Goal: Transaction & Acquisition: Obtain resource

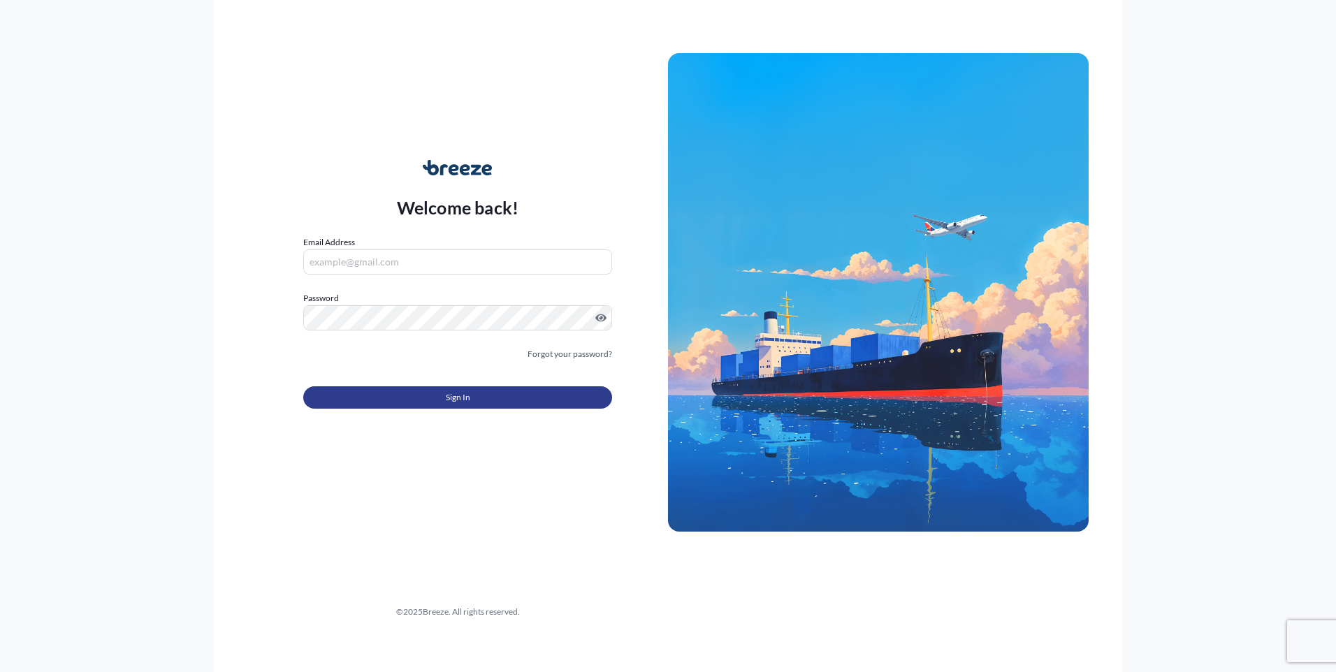
type input "[EMAIL_ADDRESS][PERSON_NAME][DOMAIN_NAME]"
click at [401, 407] on button "Sign In" at bounding box center [457, 397] width 309 height 22
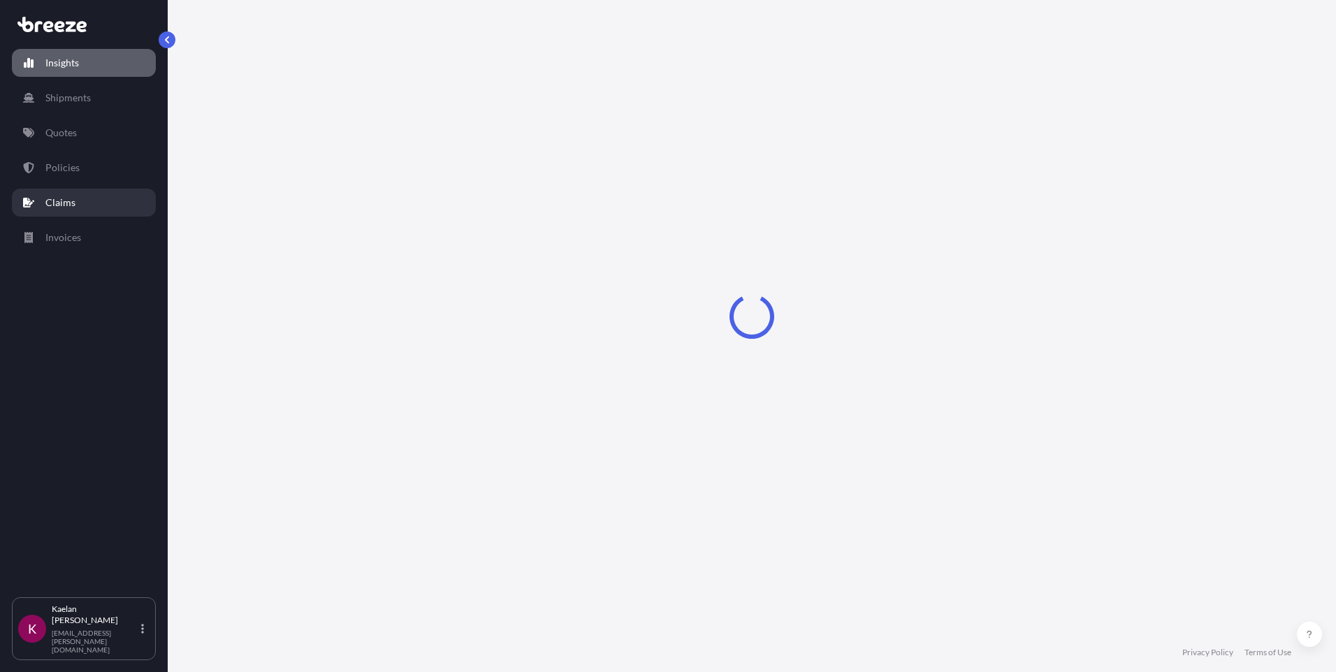
select select "2025"
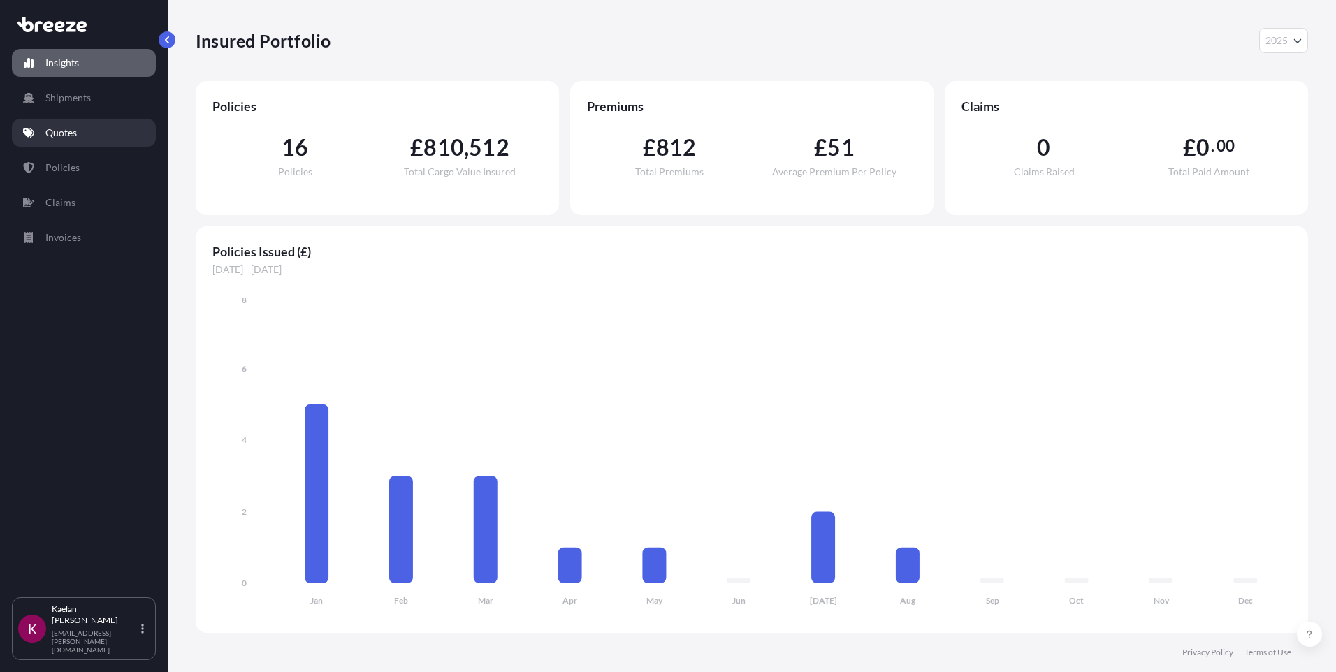
click at [71, 138] on p "Quotes" at bounding box center [60, 133] width 31 height 14
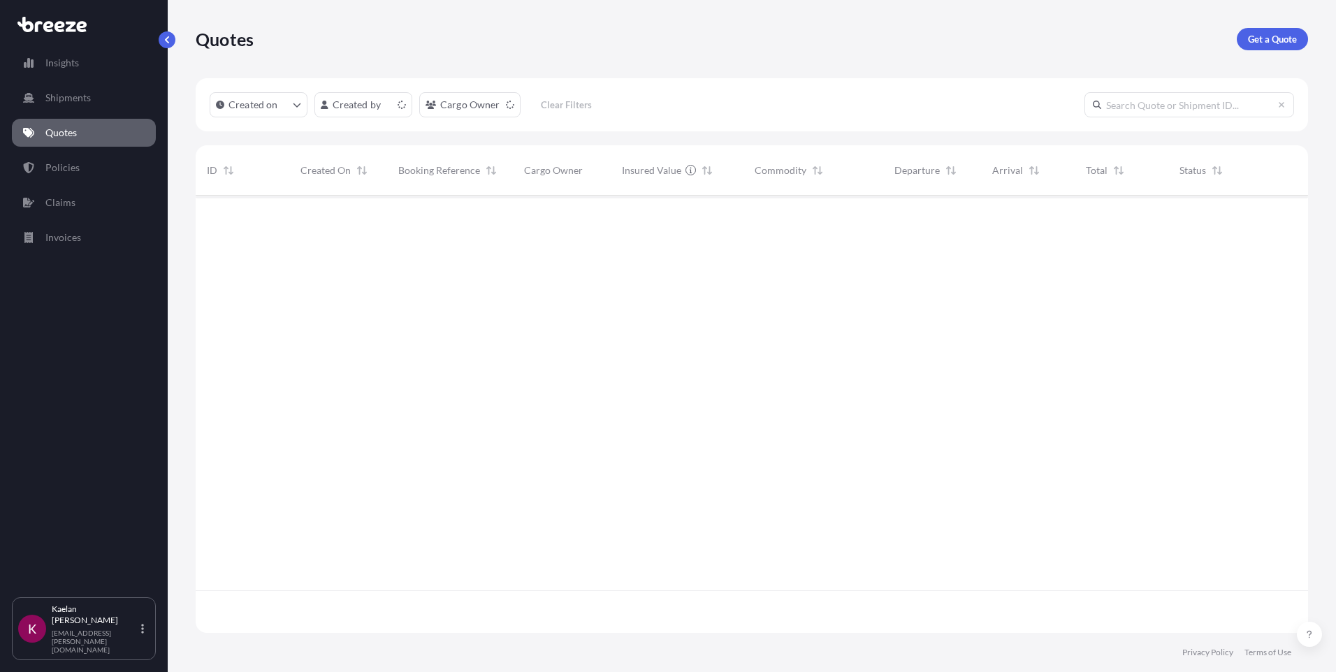
scroll to position [435, 1102]
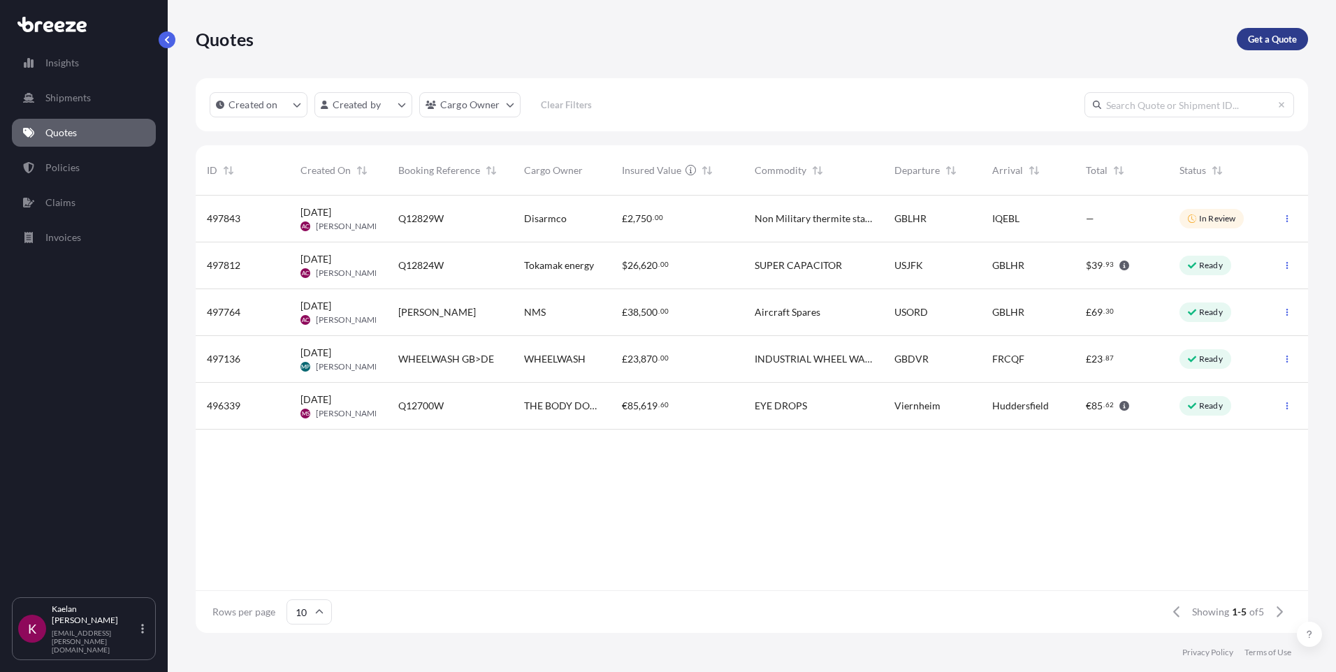
click at [1263, 33] on p "Get a Quote" at bounding box center [1272, 39] width 49 height 14
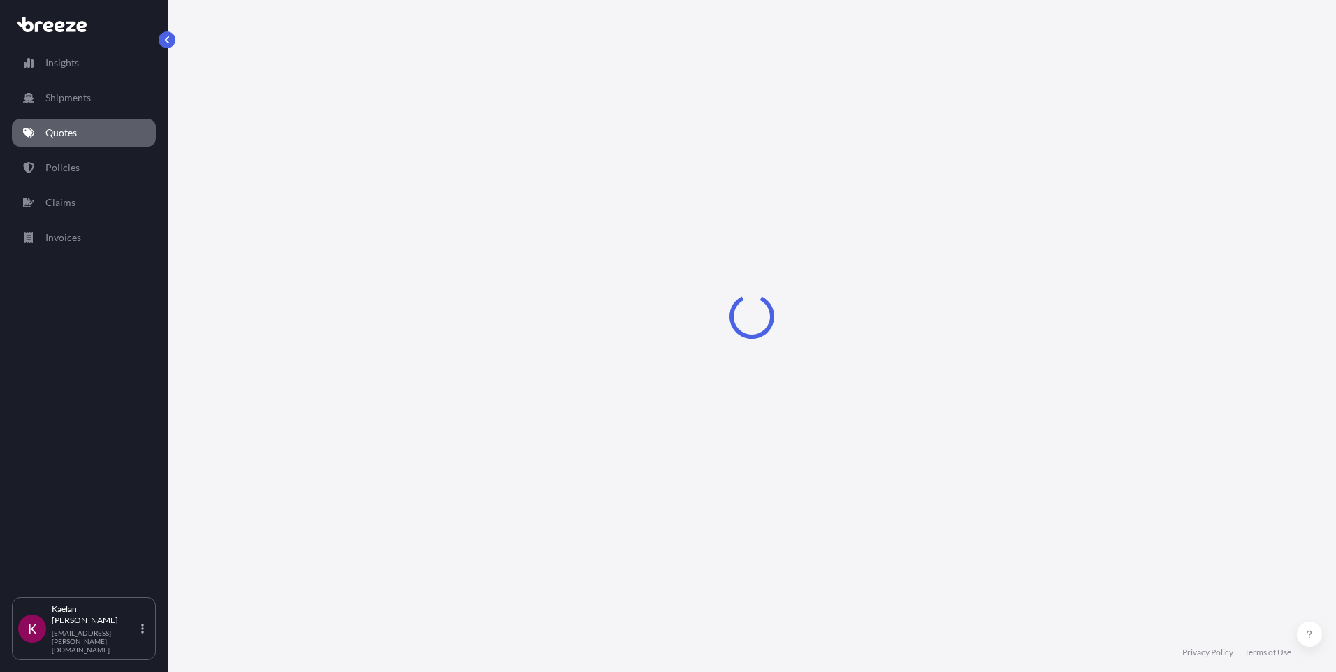
select select "Sea"
select select "1"
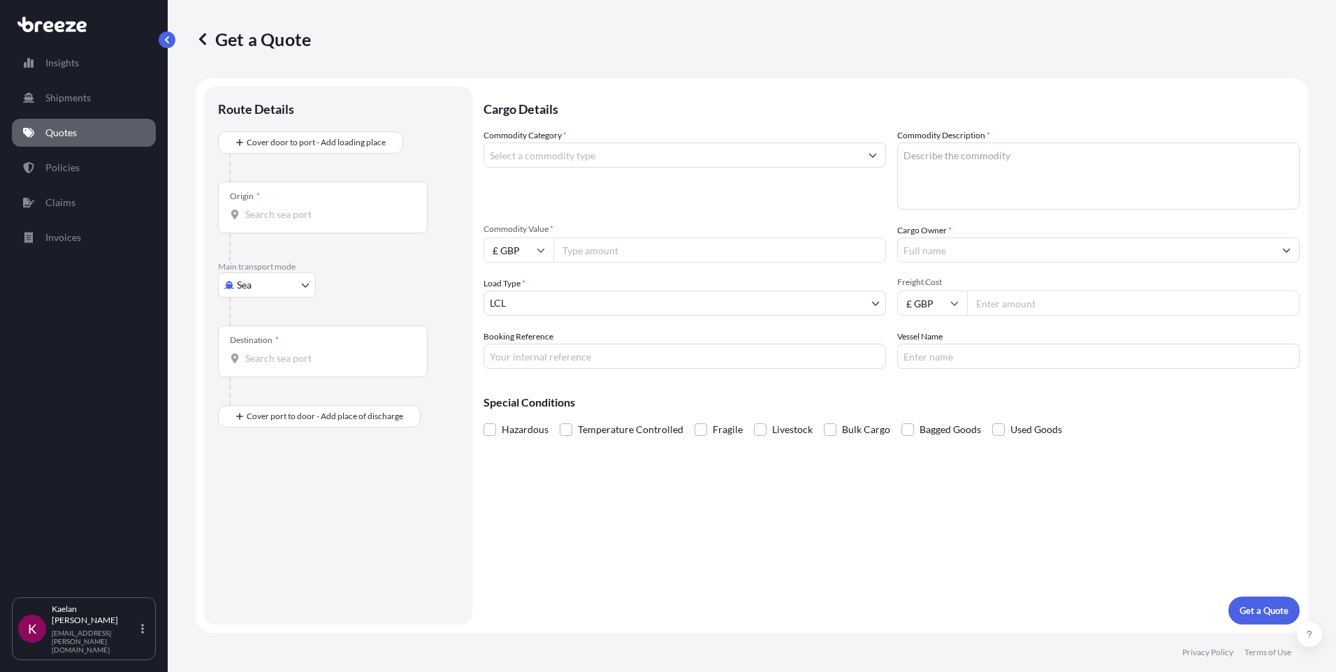
click at [290, 287] on body "Insights Shipments Quotes Policies Claims Invoices K [PERSON_NAME] [EMAIL_ADDRE…" at bounding box center [668, 336] width 1336 height 672
click at [272, 370] on div "Road" at bounding box center [267, 371] width 87 height 25
select select "Road"
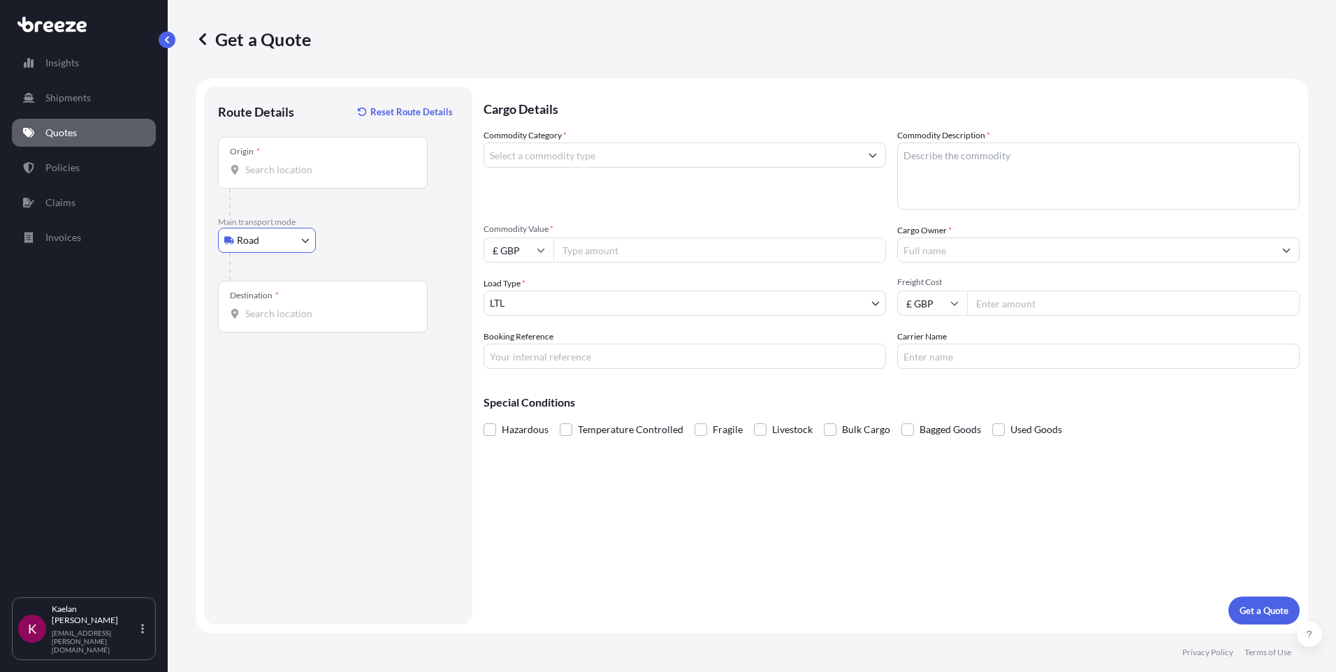
click at [301, 160] on div "Origin *" at bounding box center [323, 163] width 210 height 52
click at [301, 163] on input "Origin *" at bounding box center [327, 170] width 165 height 14
paste input "MK11 3LW"
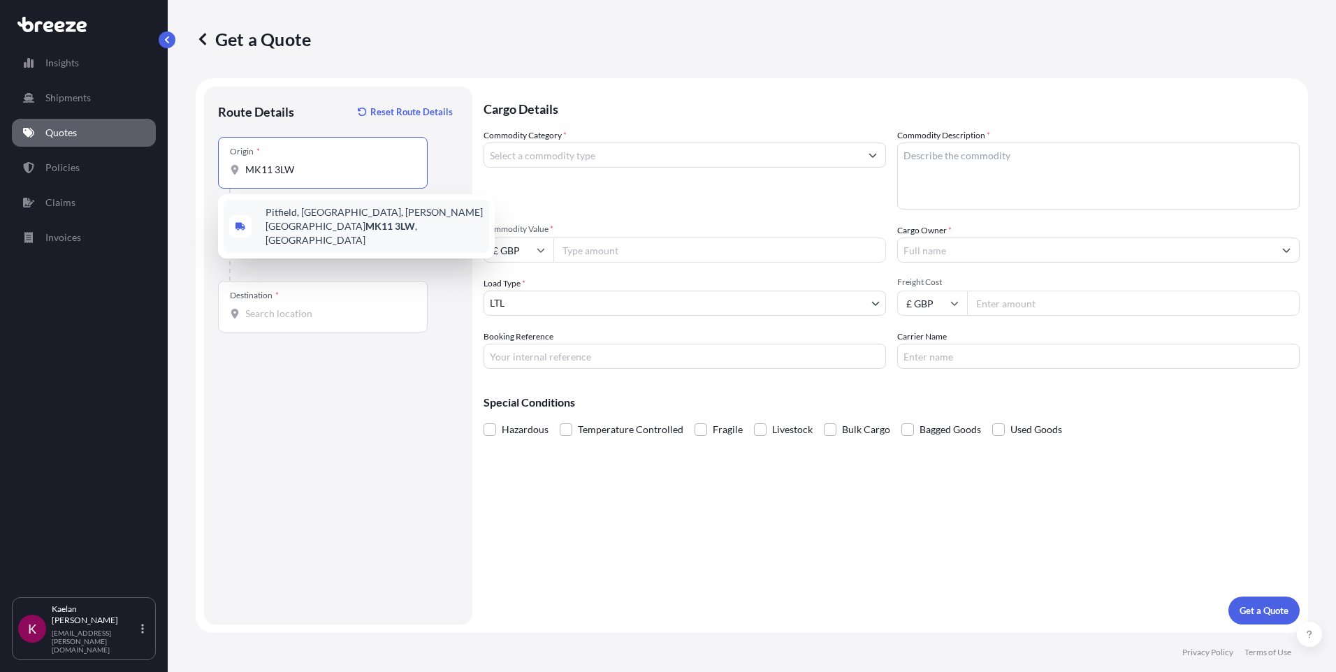
click at [310, 215] on span "[STREET_ADDRESS][PERSON_NAME]" at bounding box center [375, 226] width 218 height 42
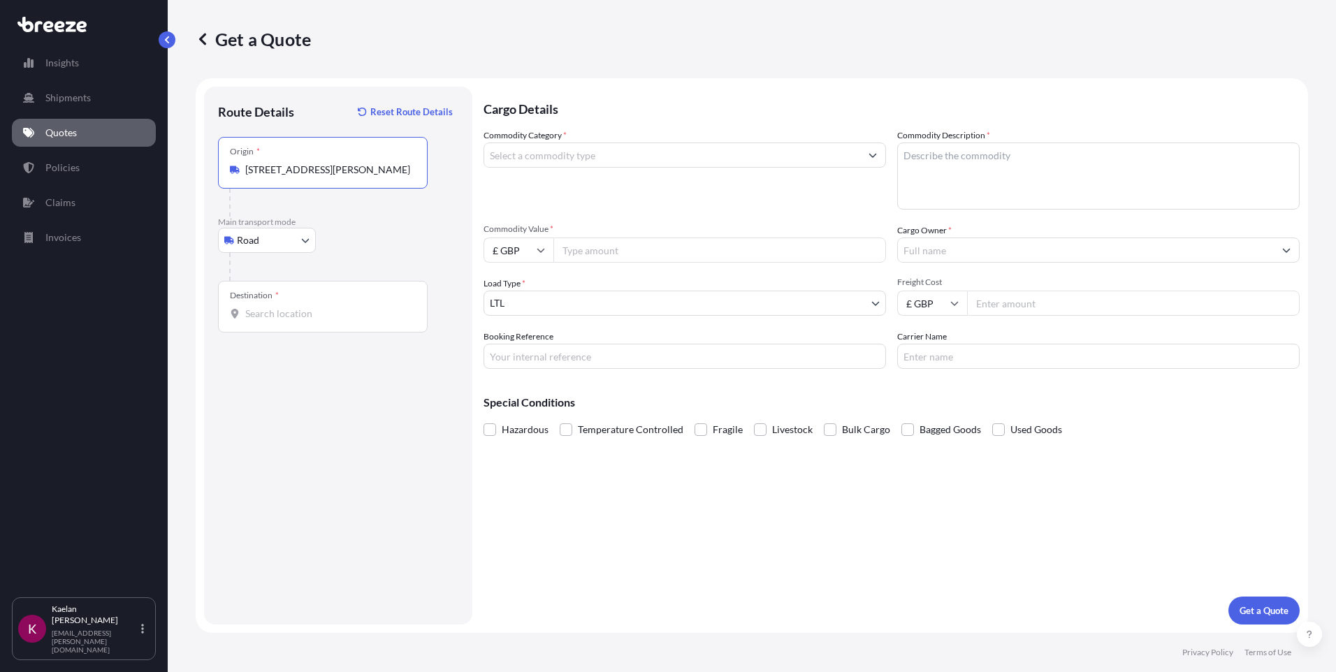
type input "[STREET_ADDRESS][PERSON_NAME]"
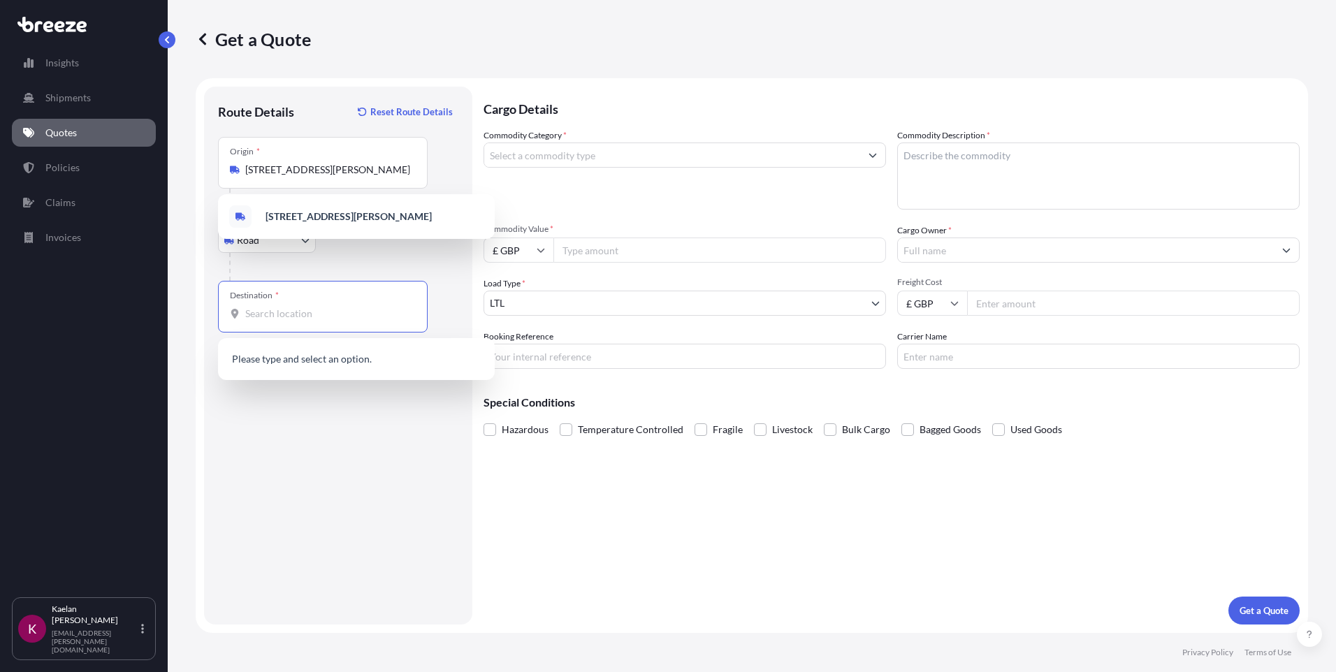
click at [314, 307] on input "Destination *" at bounding box center [327, 314] width 165 height 14
paste input "50679"
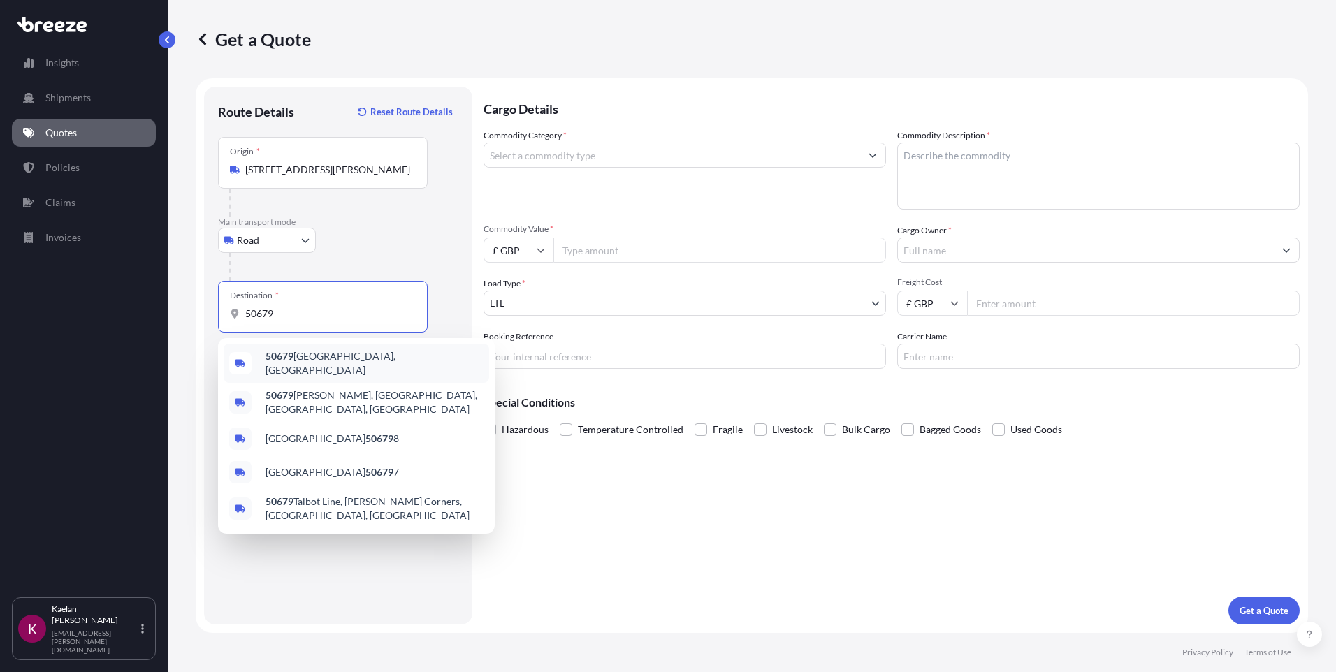
click at [319, 366] on span "50679 [GEOGRAPHIC_DATA], [GEOGRAPHIC_DATA]" at bounding box center [375, 363] width 218 height 28
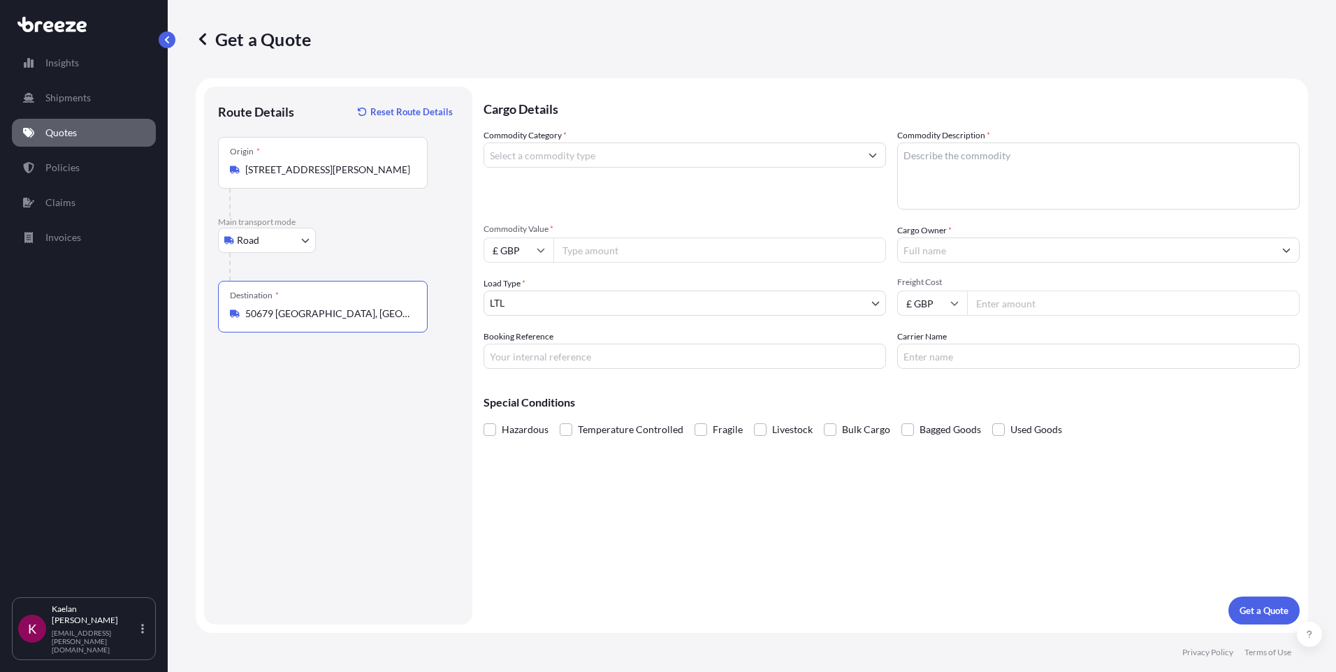
type input "50679 [GEOGRAPHIC_DATA], [GEOGRAPHIC_DATA]"
click at [607, 138] on div "Commodity Category *" at bounding box center [685, 169] width 403 height 81
click at [608, 150] on input "Commodity Category *" at bounding box center [672, 155] width 376 height 25
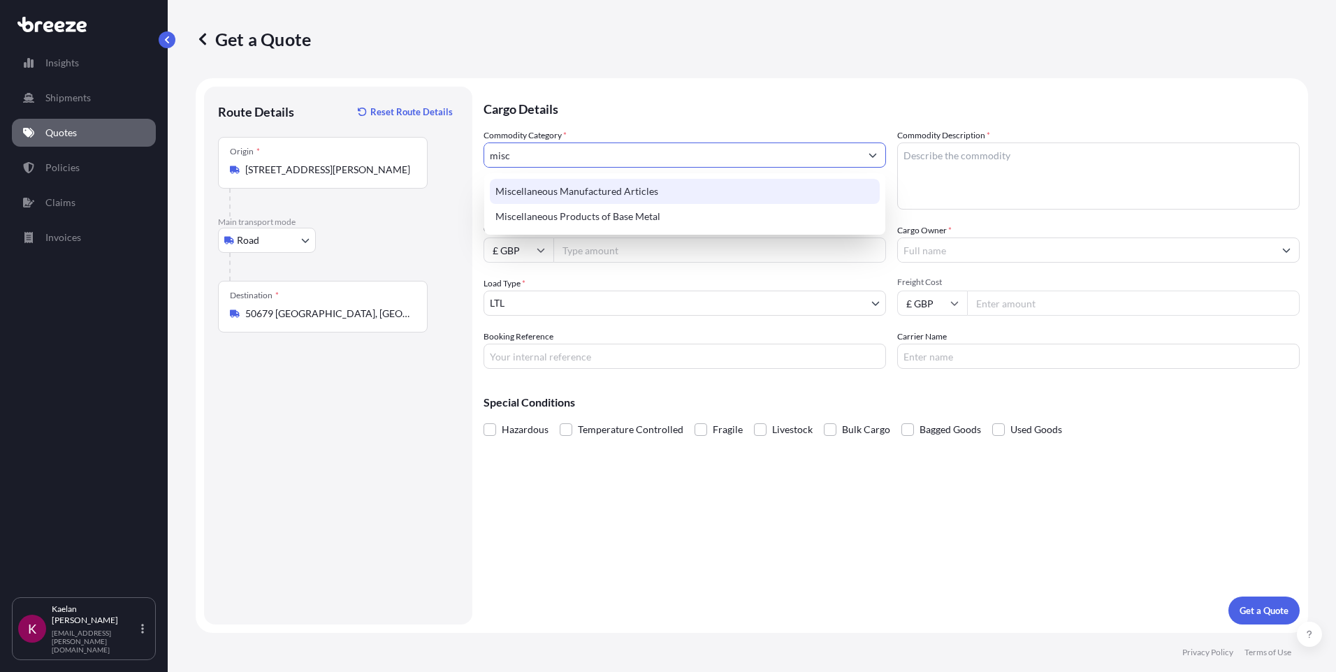
click at [635, 190] on div "Miscellaneous Manufactured Articles" at bounding box center [685, 191] width 390 height 25
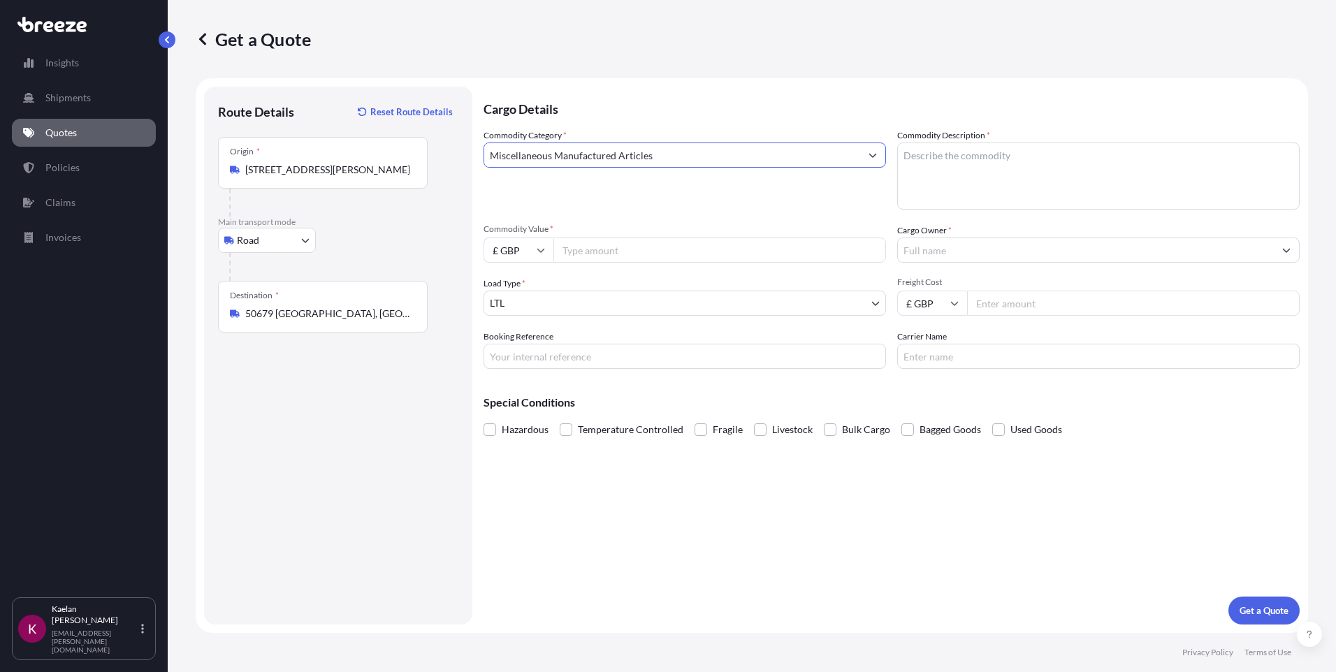
type input "Miscellaneous Manufactured Articles"
click at [969, 173] on textarea "Commodity Description *" at bounding box center [1098, 176] width 403 height 67
click at [611, 248] on input "Commodity Value *" at bounding box center [719, 250] width 333 height 25
type input "11000"
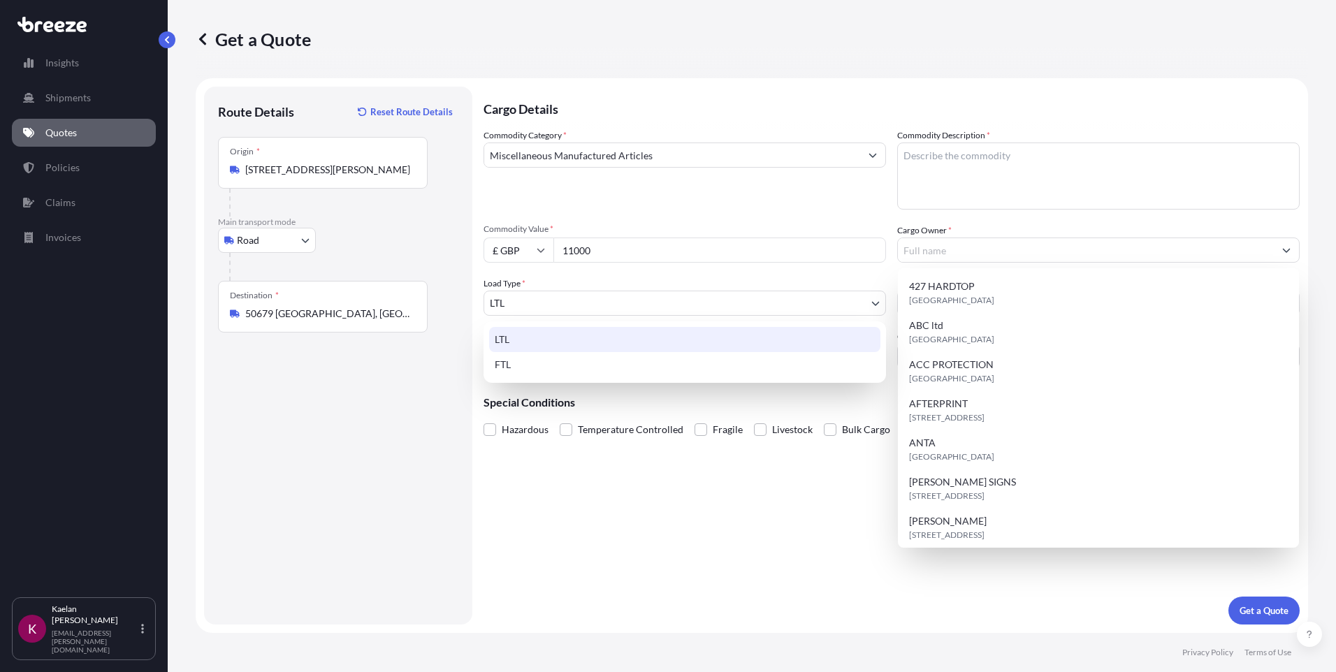
click at [552, 302] on body "15 options available. Insights Shipments Quotes Policies Claims Invoices K [PER…" at bounding box center [668, 336] width 1336 height 672
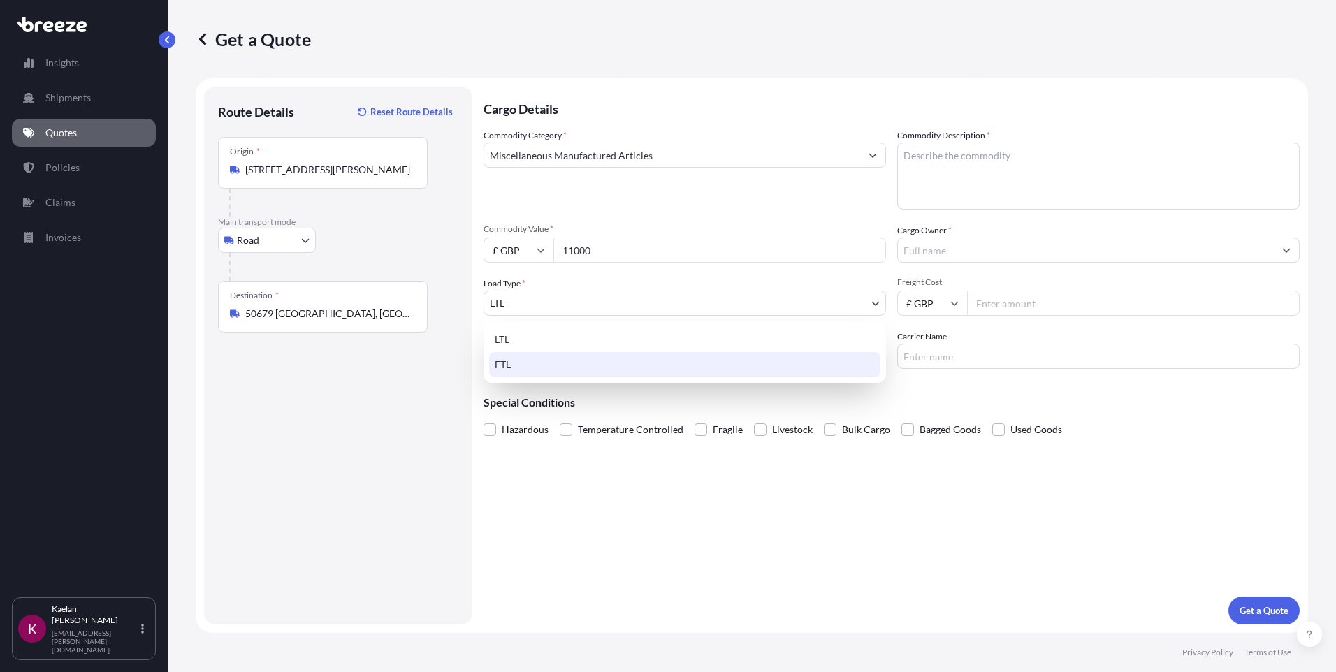
click at [532, 361] on div "FTL" at bounding box center [684, 364] width 391 height 25
select select "2"
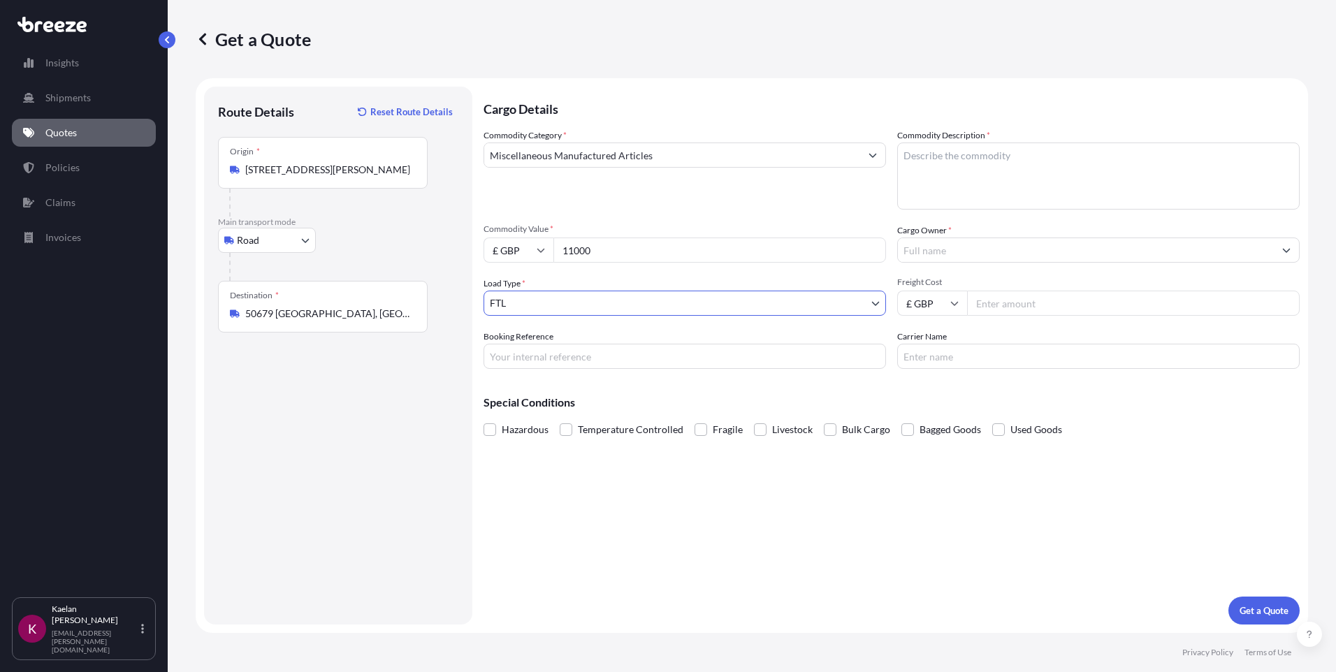
click at [969, 159] on textarea "Commodity Description *" at bounding box center [1098, 176] width 403 height 67
type textarea "MACHINERY"
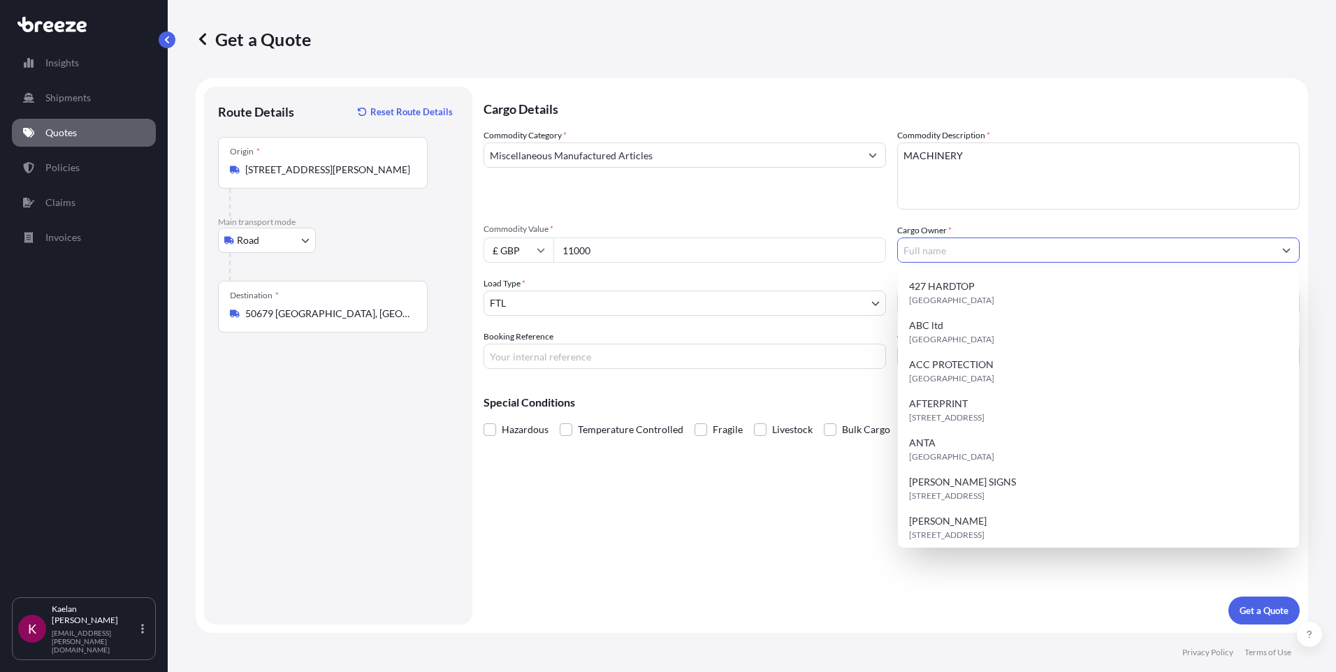
click at [963, 247] on input "Cargo Owner *" at bounding box center [1086, 250] width 376 height 25
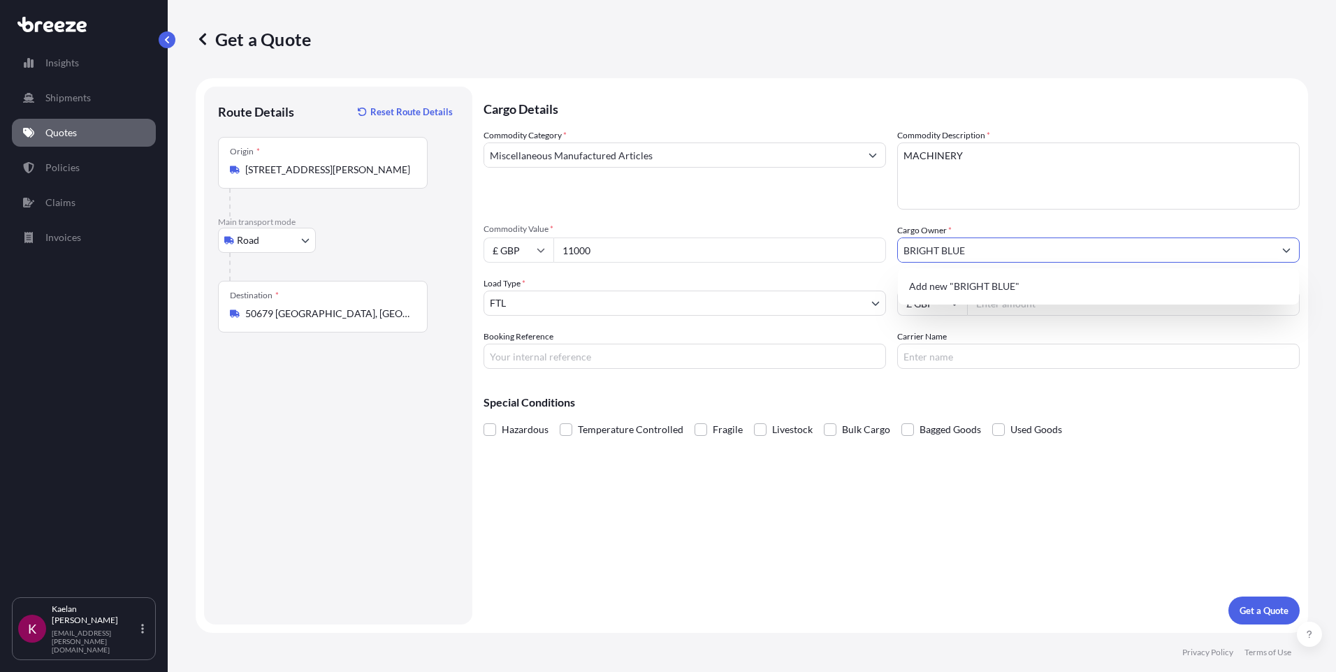
type input "BRIGHT BLUE"
click at [1008, 301] on input "Freight Cost" at bounding box center [1133, 303] width 333 height 25
click at [1029, 299] on input "Freight Cost" at bounding box center [1133, 303] width 333 height 25
type input "2140"
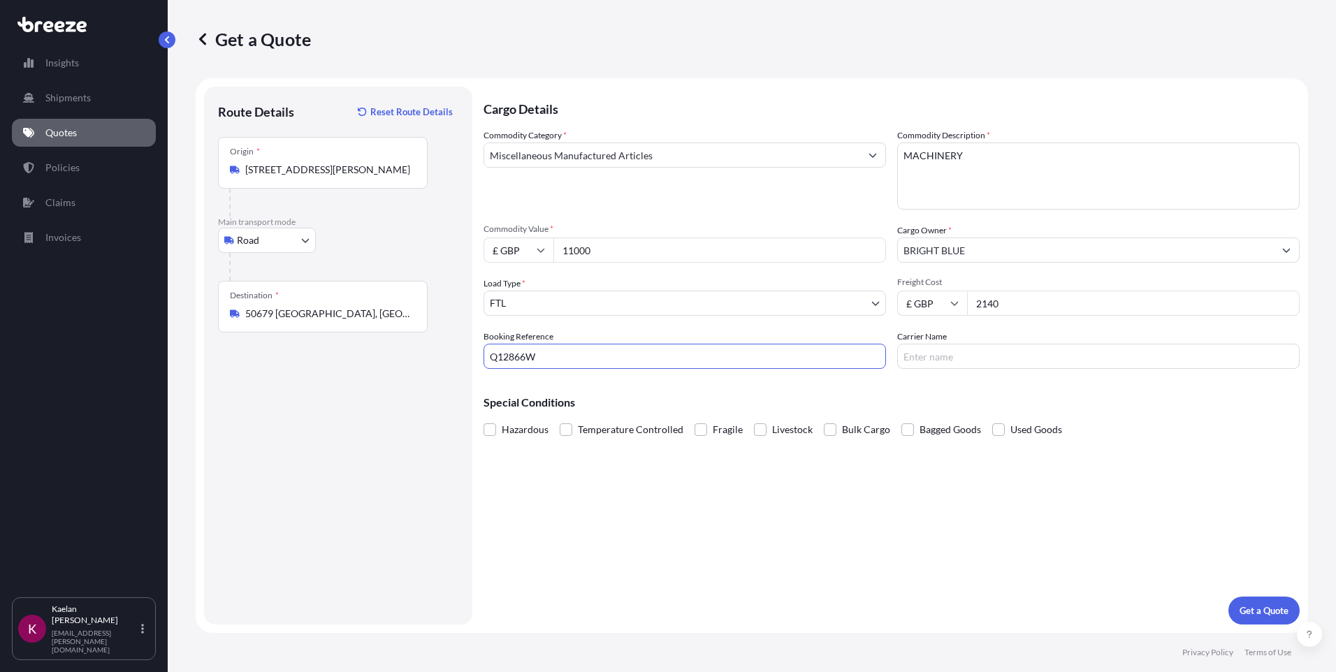
type input "Q12866W"
type input "DLS"
click at [741, 534] on div "Cargo Details Commodity Category * Miscellaneous Manufactured Articles Commodit…" at bounding box center [892, 356] width 816 height 538
click at [1256, 600] on button "Get a Quote" at bounding box center [1264, 611] width 71 height 28
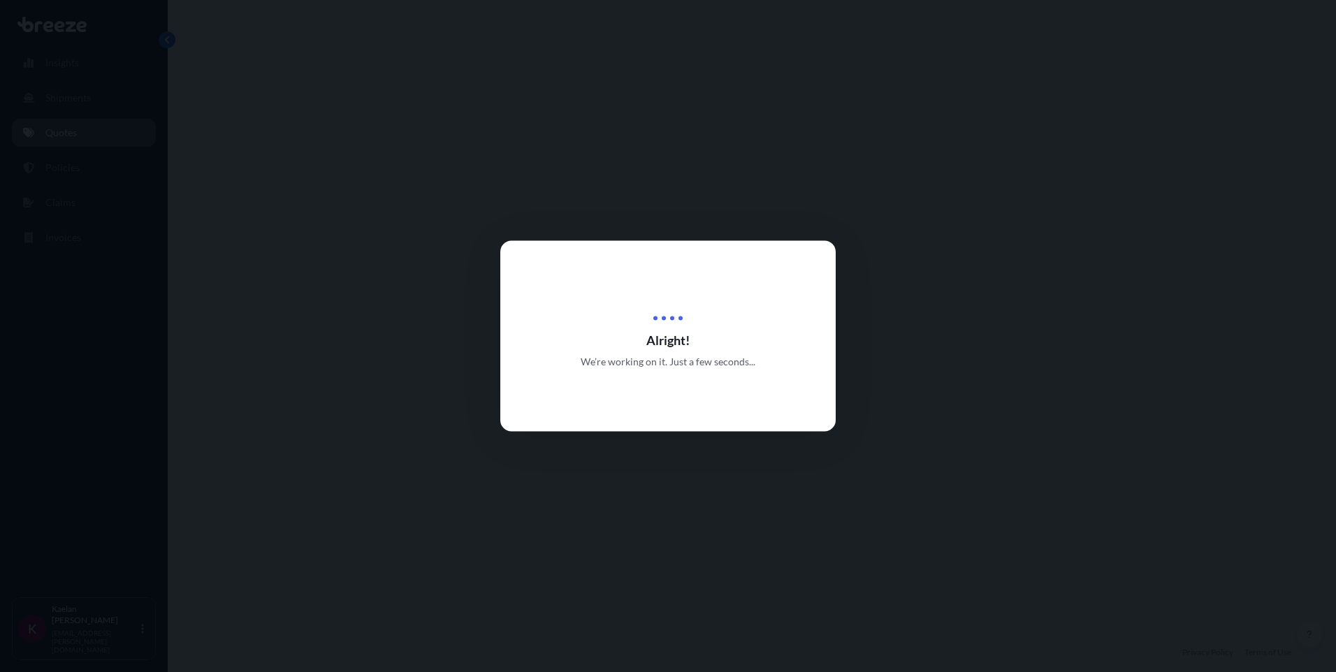
select select "Road"
select select "2"
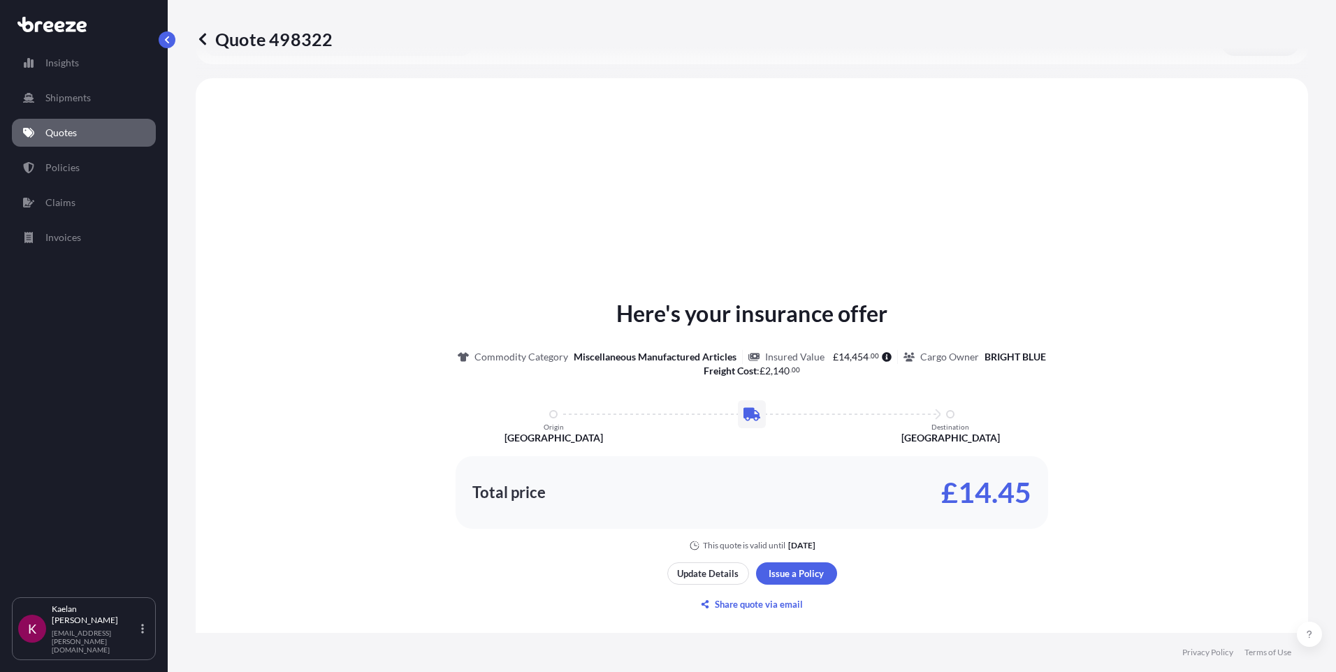
scroll to position [421, 0]
